Goal: Task Accomplishment & Management: Use online tool/utility

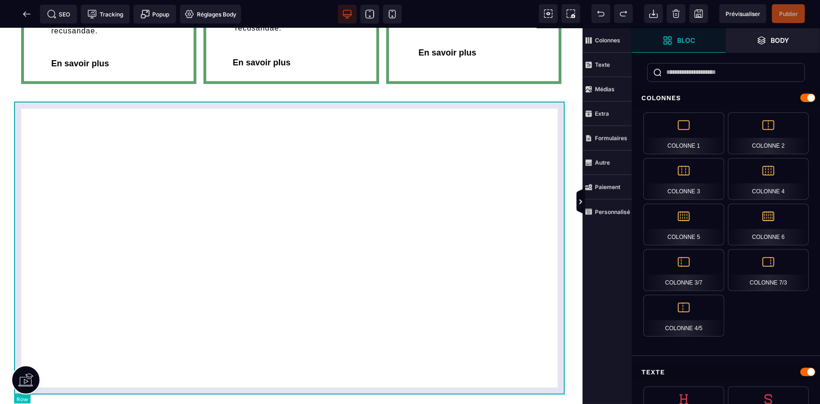
click at [364, 175] on div at bounding box center [291, 248] width 555 height 293
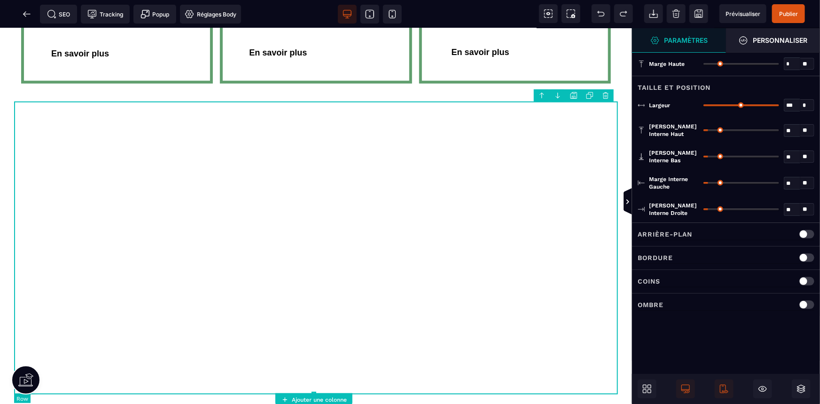
scroll to position [856, 0]
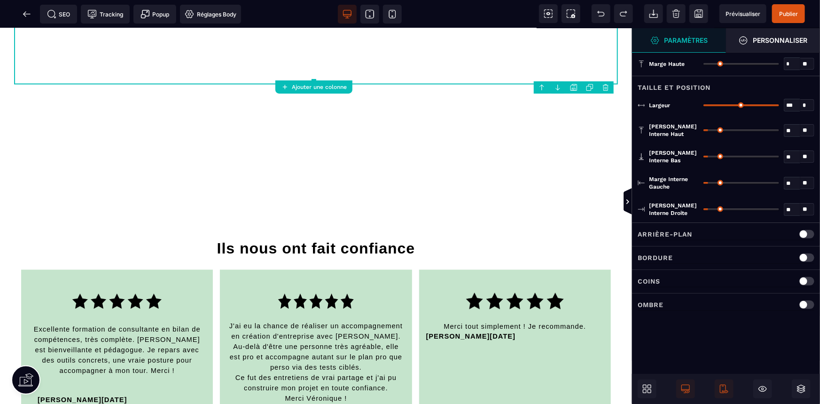
click at [320, 72] on div "B I U S A ******* Ajouter une colonne Row" at bounding box center [316, 216] width 632 height 376
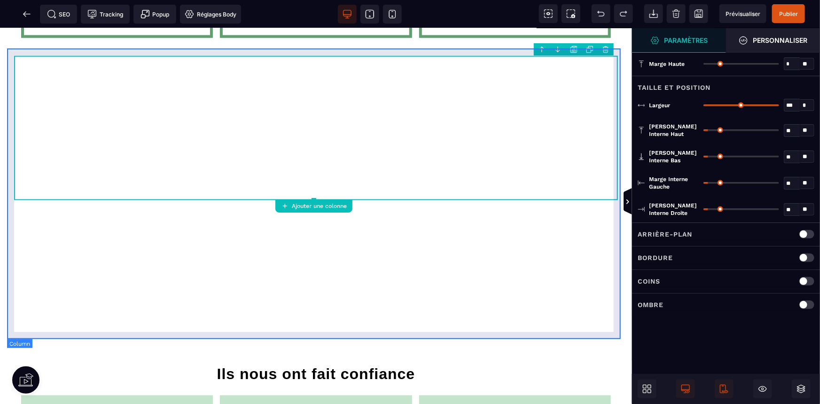
scroll to position [727, 0]
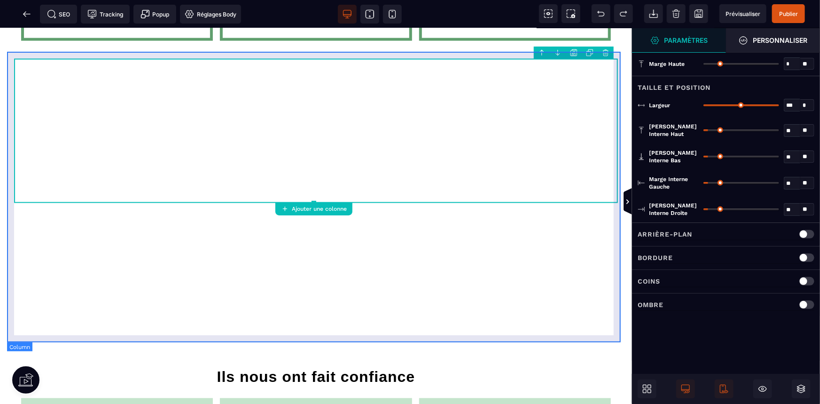
click at [368, 284] on div at bounding box center [316, 196] width 618 height 291
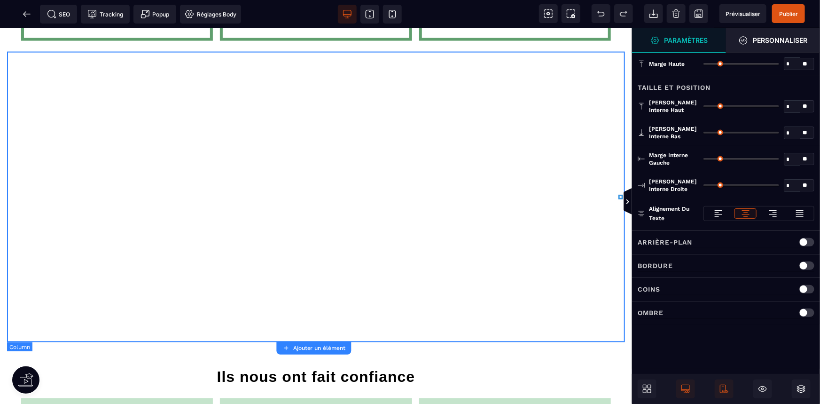
type input "*"
type input "**"
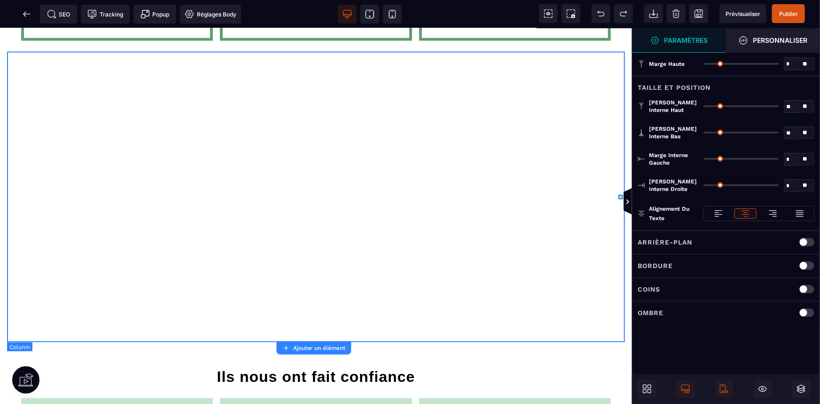
type input "**"
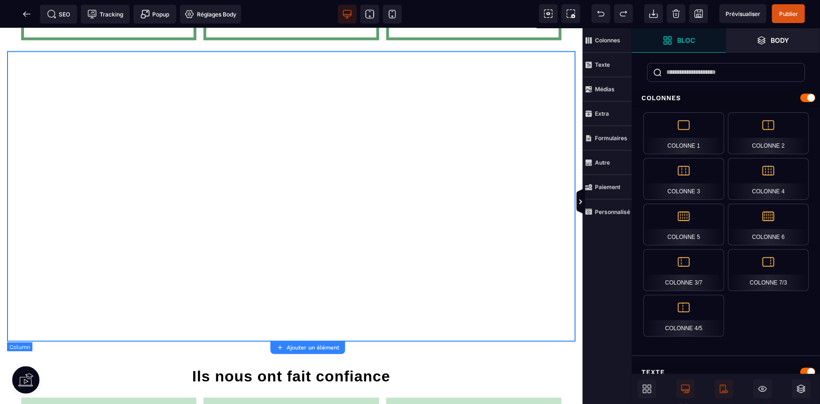
scroll to position [736, 0]
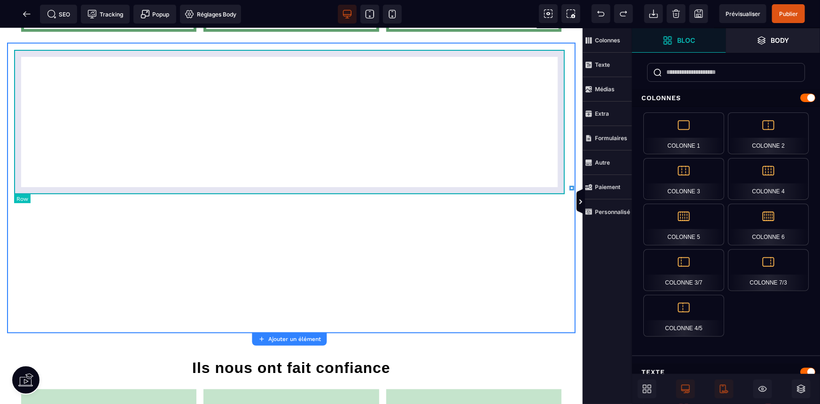
click at [318, 127] on div at bounding box center [291, 121] width 555 height 144
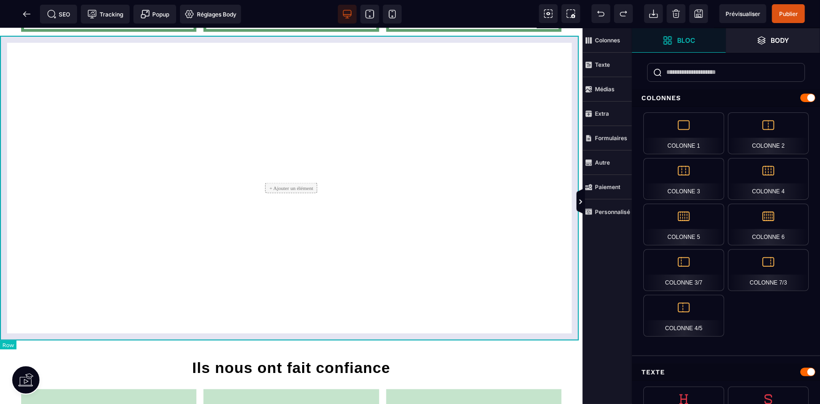
click at [576, 52] on div "+ Ajouter un élément" at bounding box center [291, 187] width 583 height 305
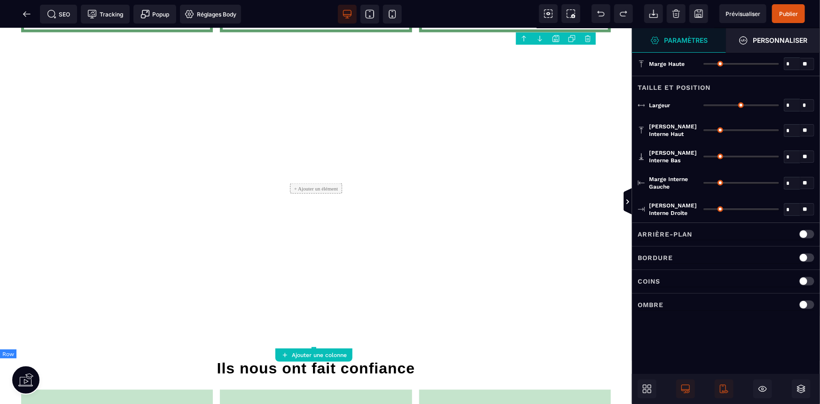
type input "*"
type input "***"
type input "**"
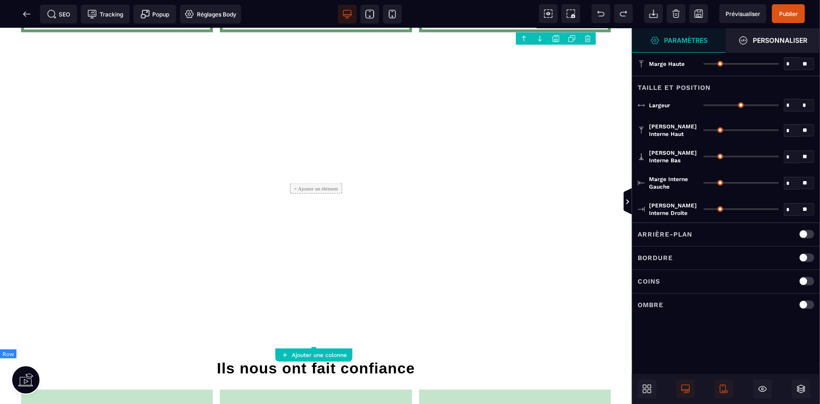
type input "**"
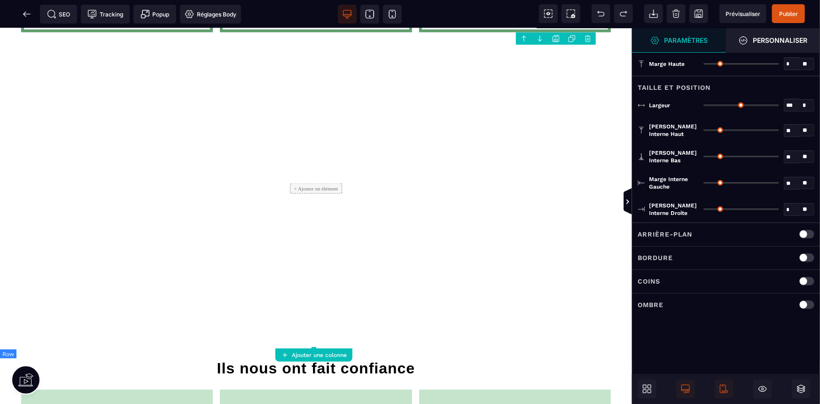
type input "**"
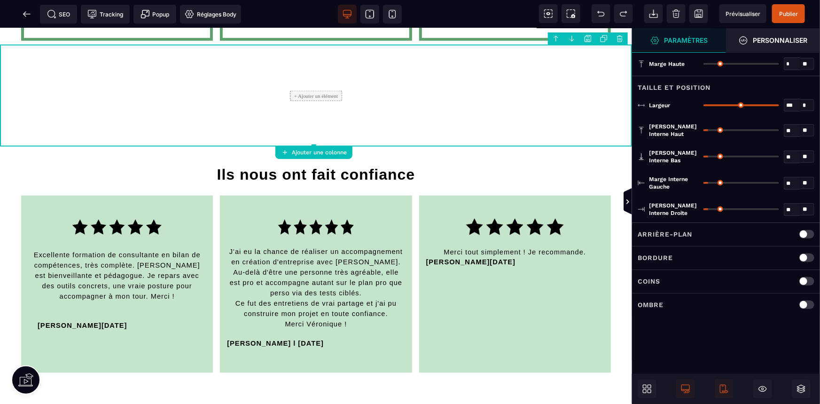
click at [343, 143] on div "B I U S A ******* Ajouter une colonne Row" at bounding box center [316, 216] width 632 height 376
click at [28, 15] on icon at bounding box center [26, 13] width 9 height 9
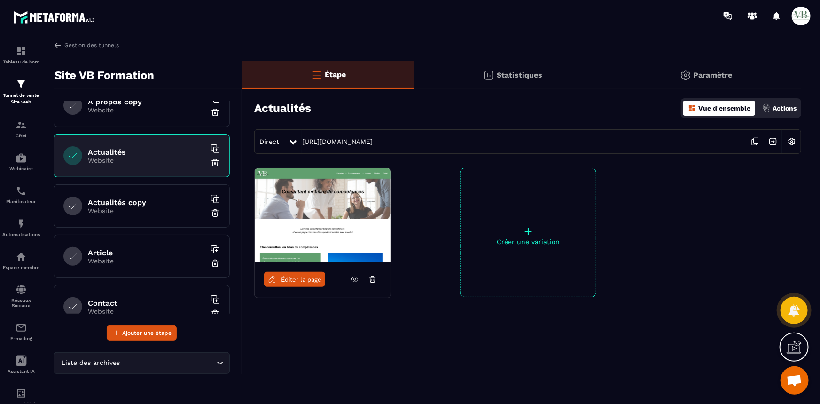
scroll to position [641, 0]
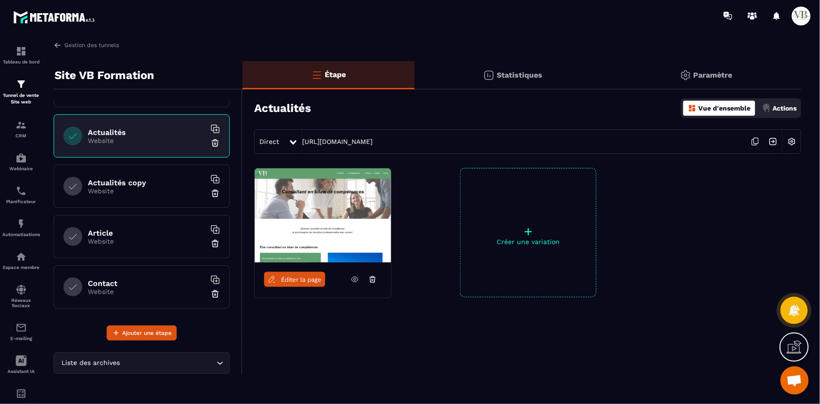
click at [152, 196] on div "Actualités copy Website" at bounding box center [142, 186] width 176 height 43
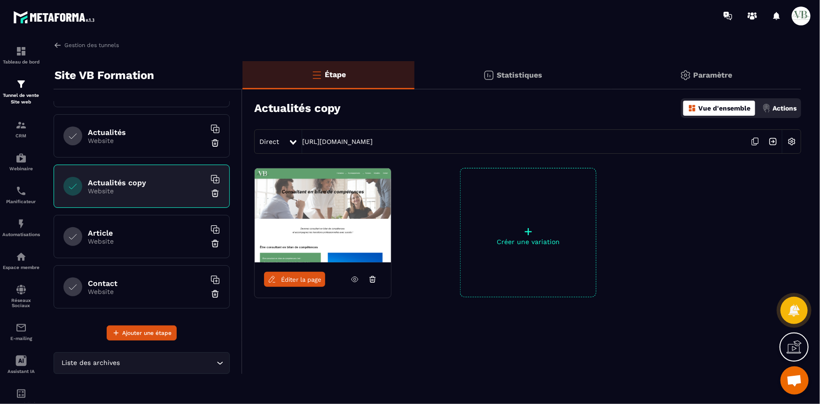
click at [211, 192] on img at bounding box center [215, 193] width 9 height 9
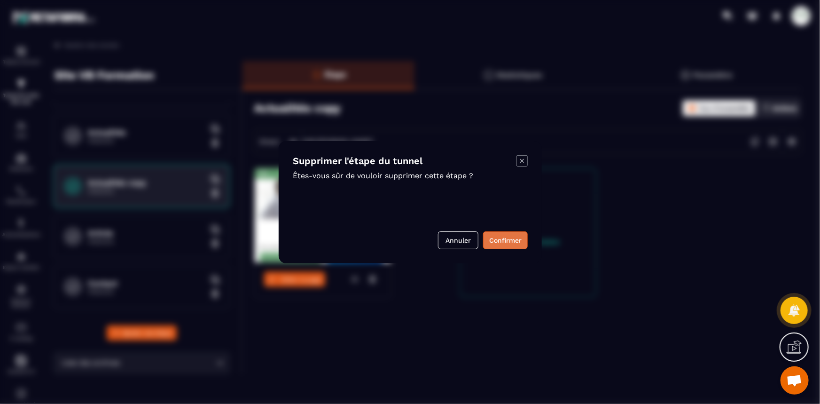
click at [516, 231] on button "Confirmer" at bounding box center [505, 240] width 45 height 18
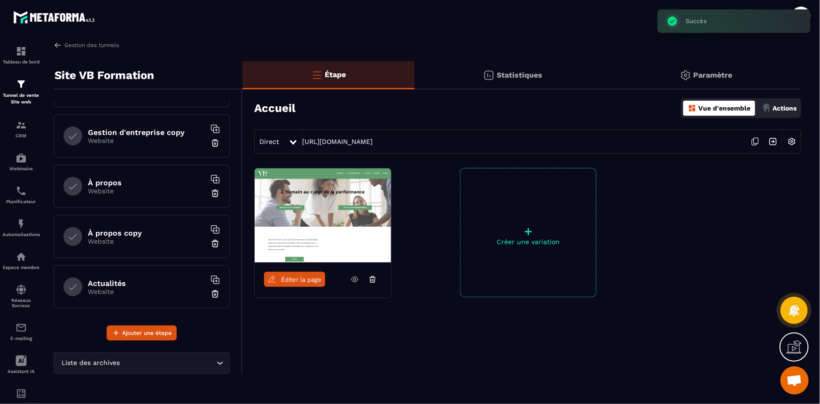
scroll to position [470, 0]
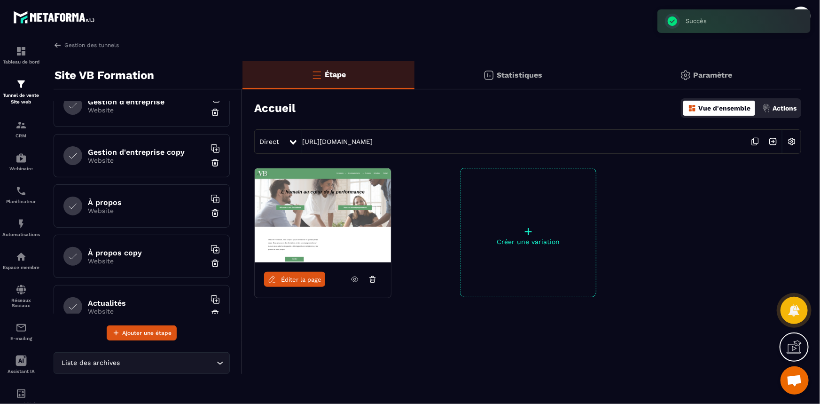
click at [136, 254] on h6 "À propos copy" at bounding box center [147, 252] width 118 height 9
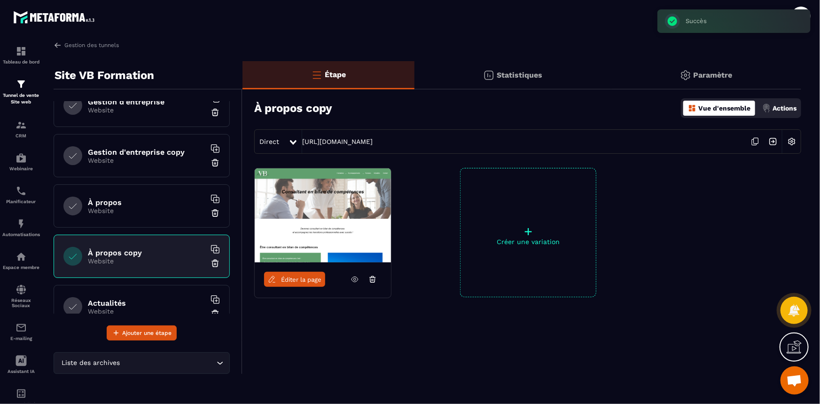
click at [138, 202] on h6 "À propos" at bounding box center [147, 202] width 118 height 9
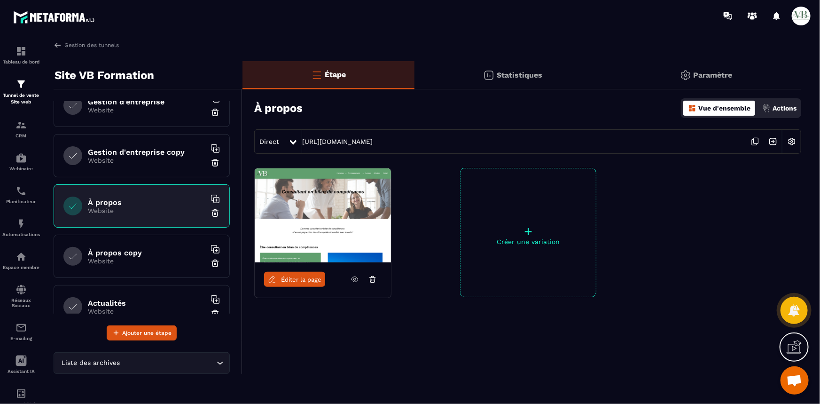
click at [307, 276] on link "Éditer la page" at bounding box center [294, 279] width 61 height 15
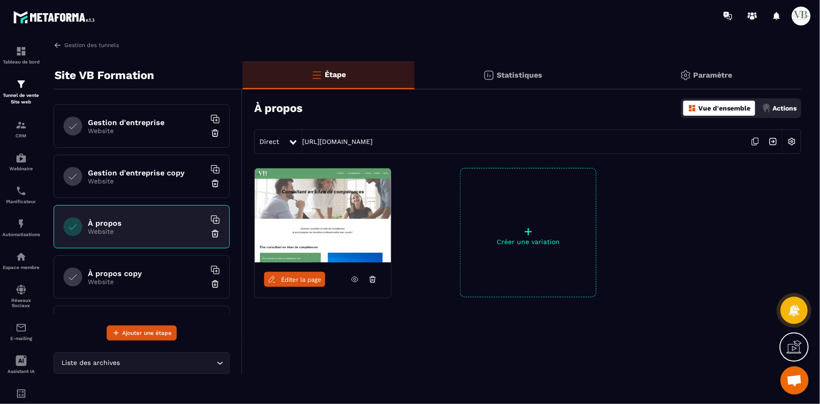
scroll to position [470, 0]
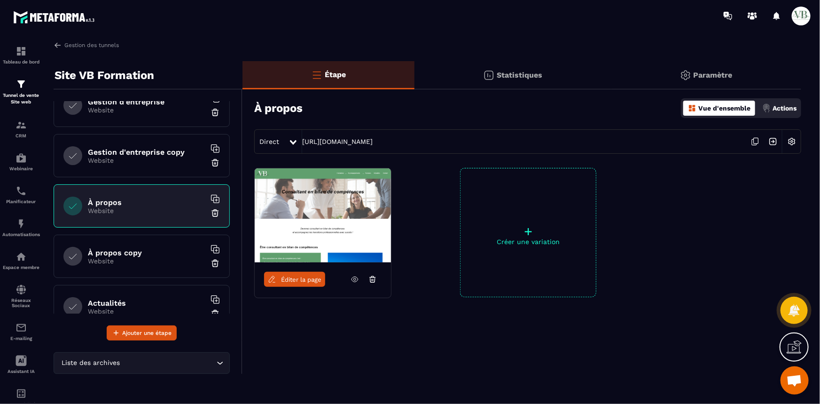
click at [169, 262] on p "Website" at bounding box center [147, 261] width 118 height 8
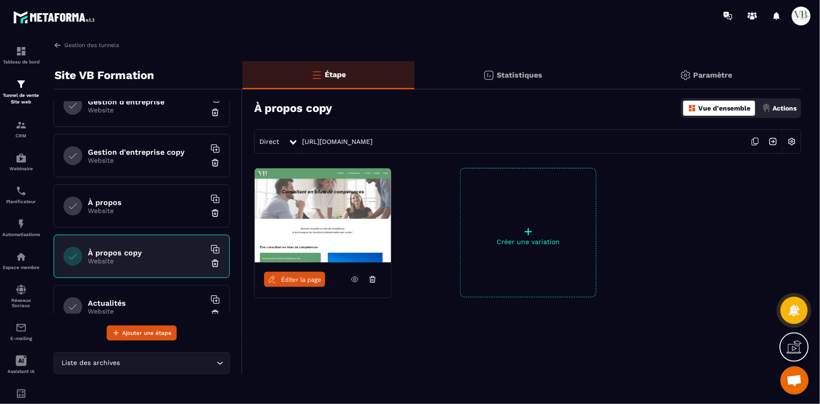
click at [211, 262] on img at bounding box center [215, 263] width 9 height 9
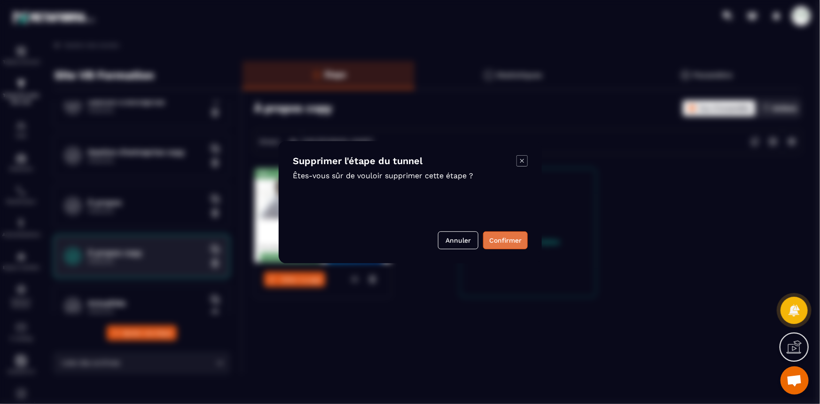
click at [510, 240] on button "Confirmer" at bounding box center [505, 240] width 45 height 18
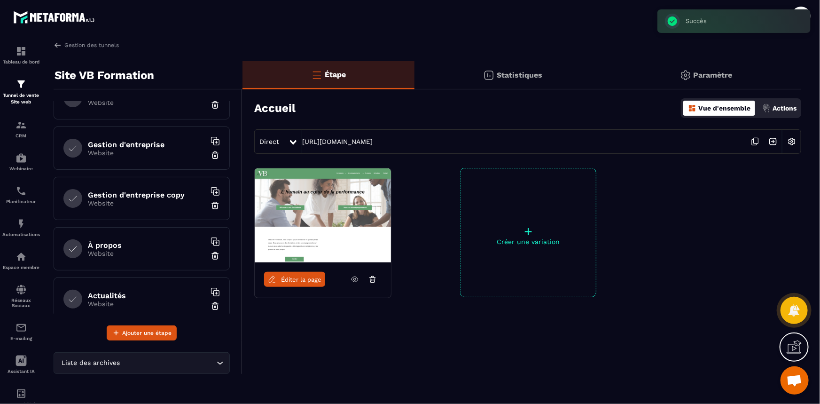
scroll to position [385, 0]
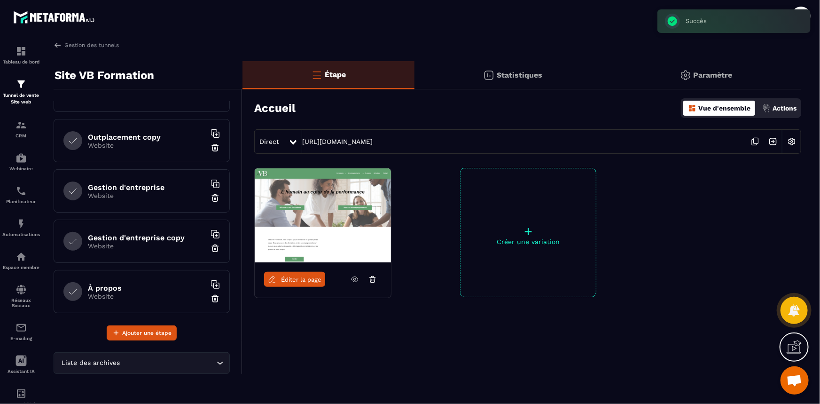
click at [108, 233] on h6 "Gestion d'entreprise copy" at bounding box center [147, 237] width 118 height 9
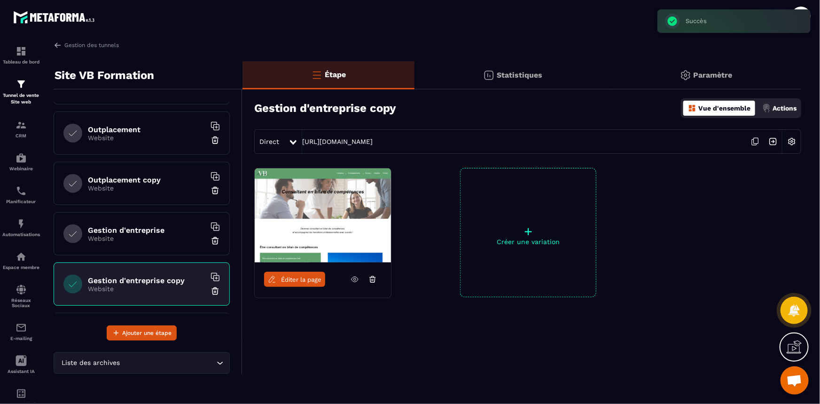
scroll to position [299, 0]
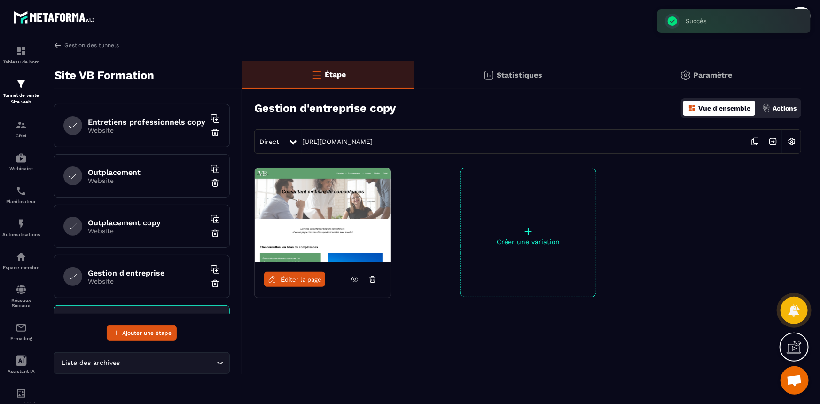
click at [115, 225] on h6 "Outplacement copy" at bounding box center [147, 222] width 118 height 9
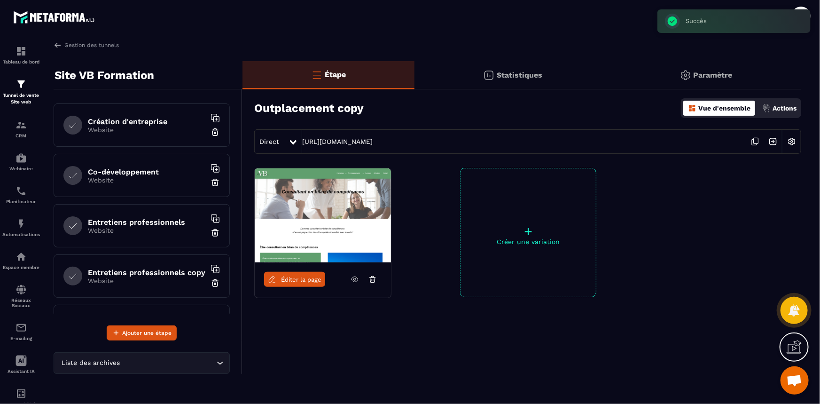
scroll to position [128, 0]
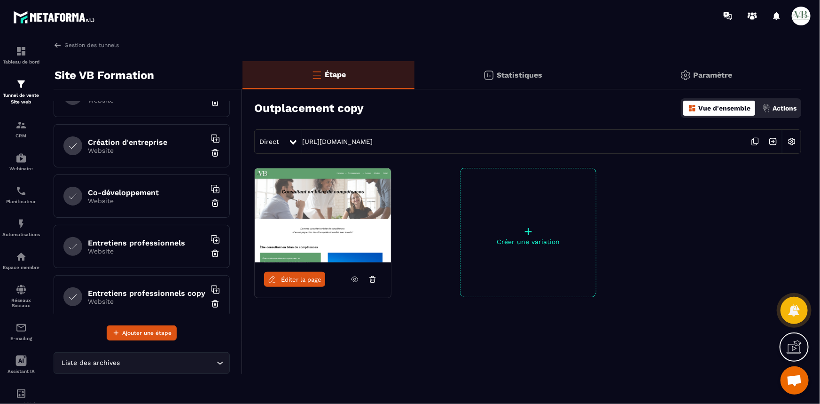
click at [126, 291] on h6 "Entretiens professionnels copy" at bounding box center [147, 293] width 118 height 9
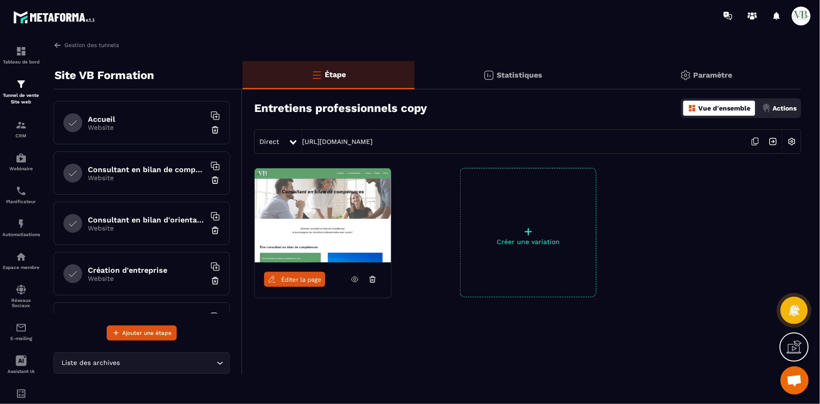
scroll to position [185, 0]
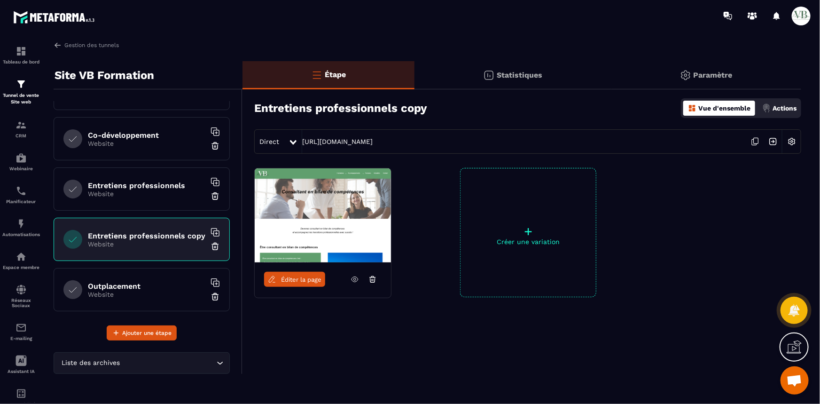
click at [127, 251] on div "Entretiens professionnels copy Website" at bounding box center [142, 239] width 176 height 43
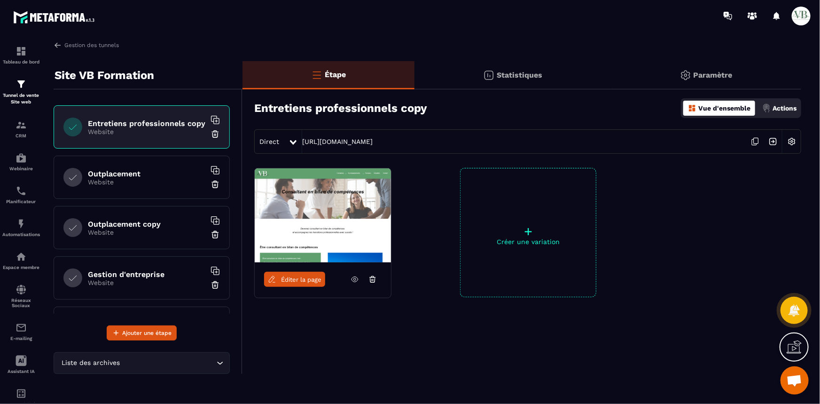
scroll to position [356, 0]
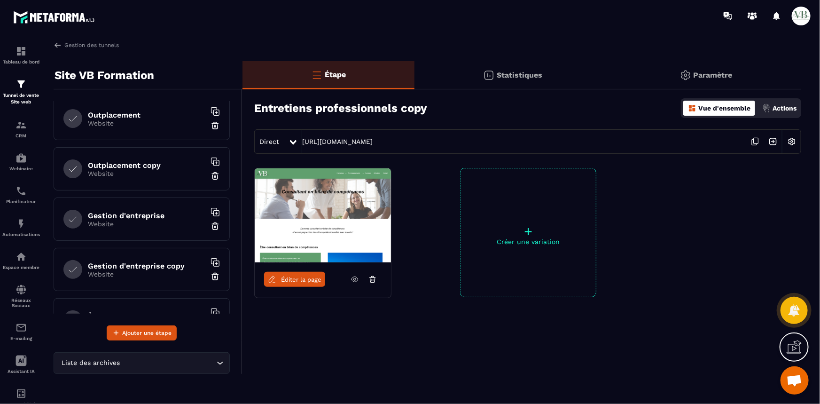
click at [120, 161] on h6 "Outplacement copy" at bounding box center [147, 165] width 118 height 9
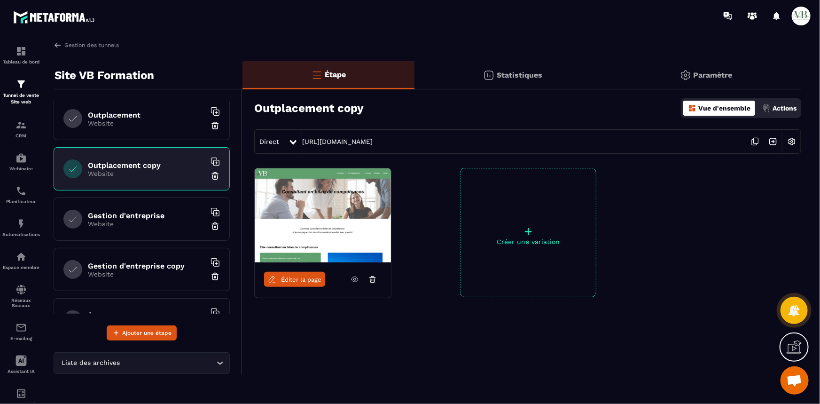
click at [131, 264] on h6 "Gestion d'entreprise copy" at bounding box center [147, 265] width 118 height 9
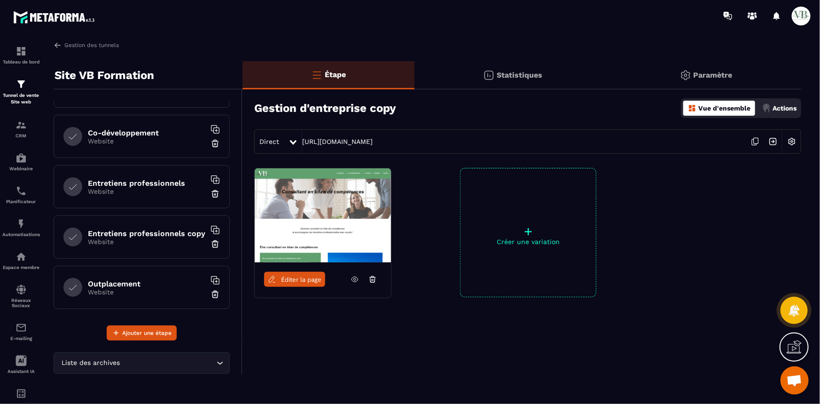
scroll to position [185, 0]
click at [131, 242] on p "Website" at bounding box center [147, 244] width 118 height 8
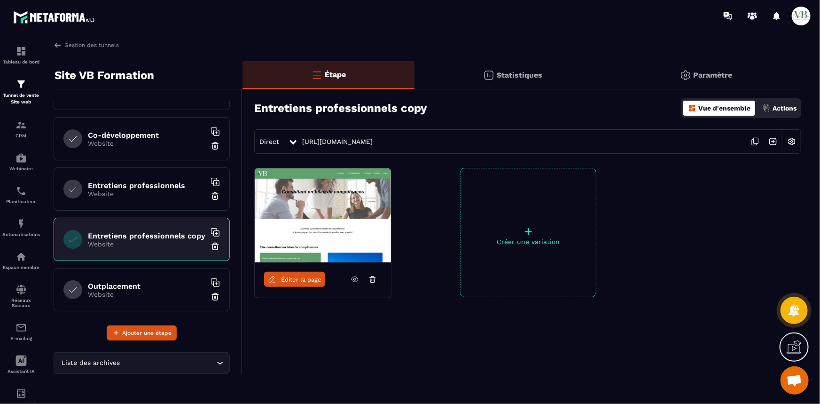
click at [316, 277] on span "Éditer la page" at bounding box center [301, 279] width 40 height 7
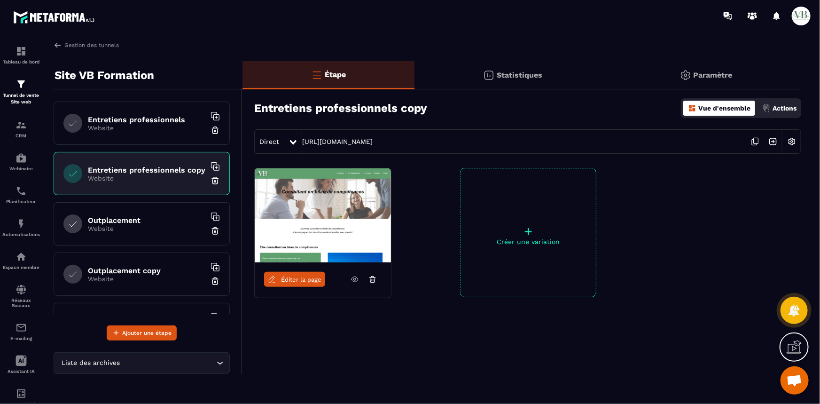
scroll to position [271, 0]
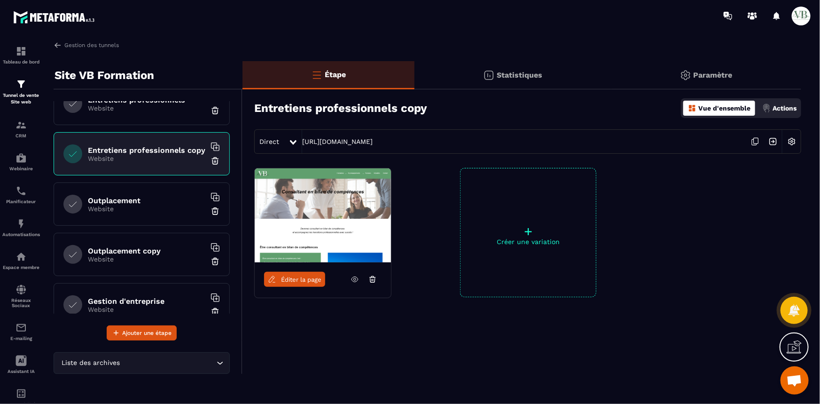
click at [121, 251] on h6 "Outplacement copy" at bounding box center [147, 250] width 118 height 9
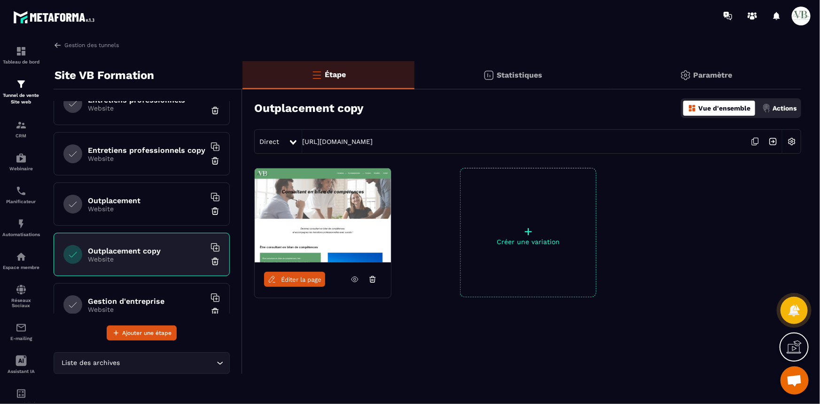
click at [286, 278] on span "Éditer la page" at bounding box center [301, 279] width 40 height 7
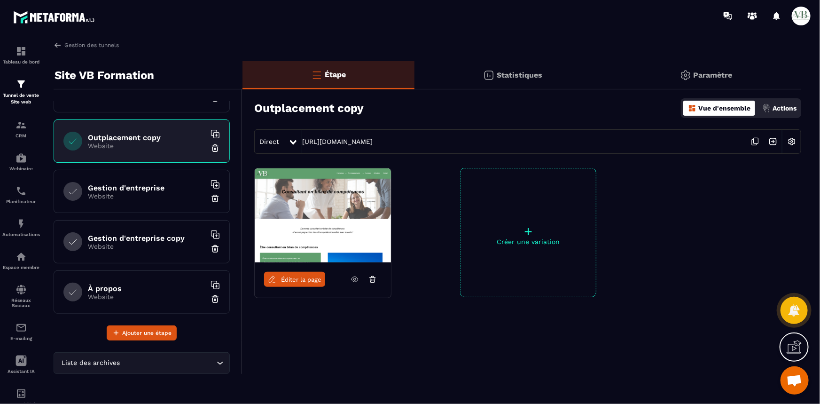
scroll to position [399, 0]
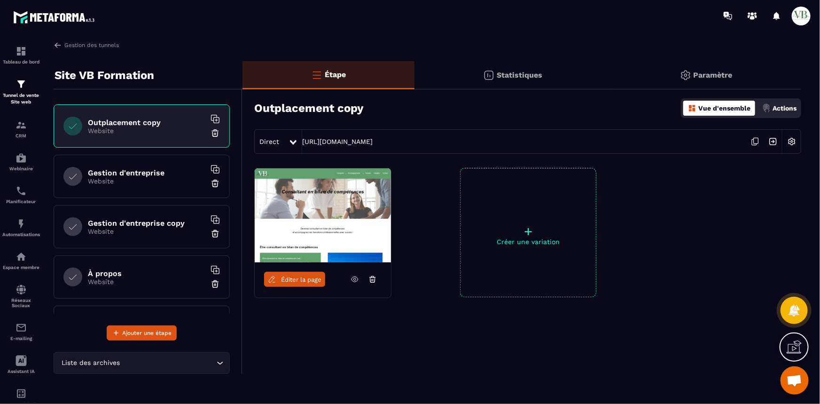
click at [122, 237] on div "Gestion d'entreprise copy Website" at bounding box center [142, 226] width 176 height 43
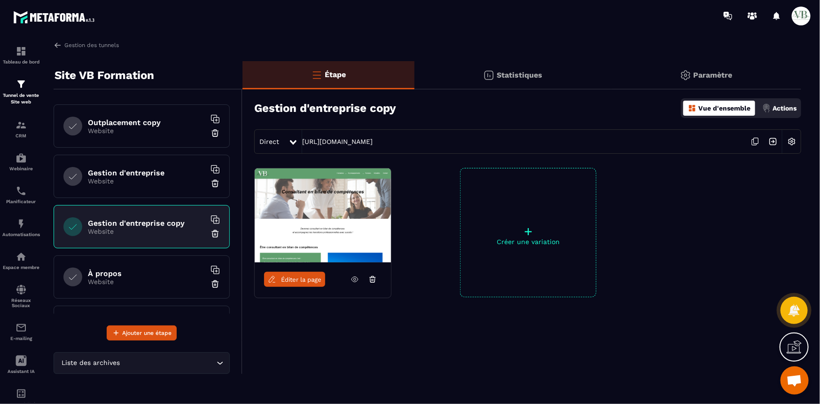
click at [302, 278] on span "Éditer la page" at bounding box center [301, 279] width 40 height 7
